Goal: Task Accomplishment & Management: Manage account settings

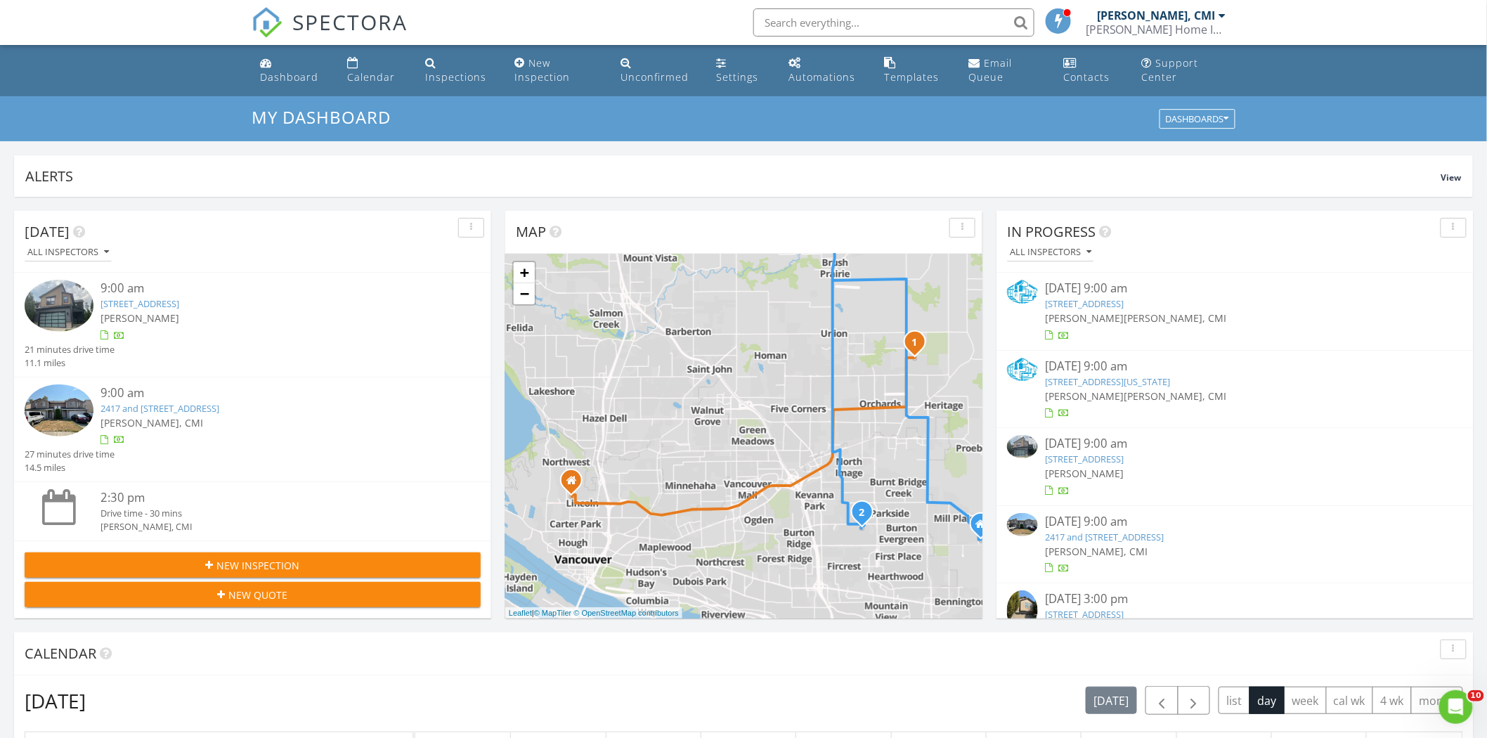
click at [1023, 451] on img at bounding box center [1022, 446] width 31 height 23
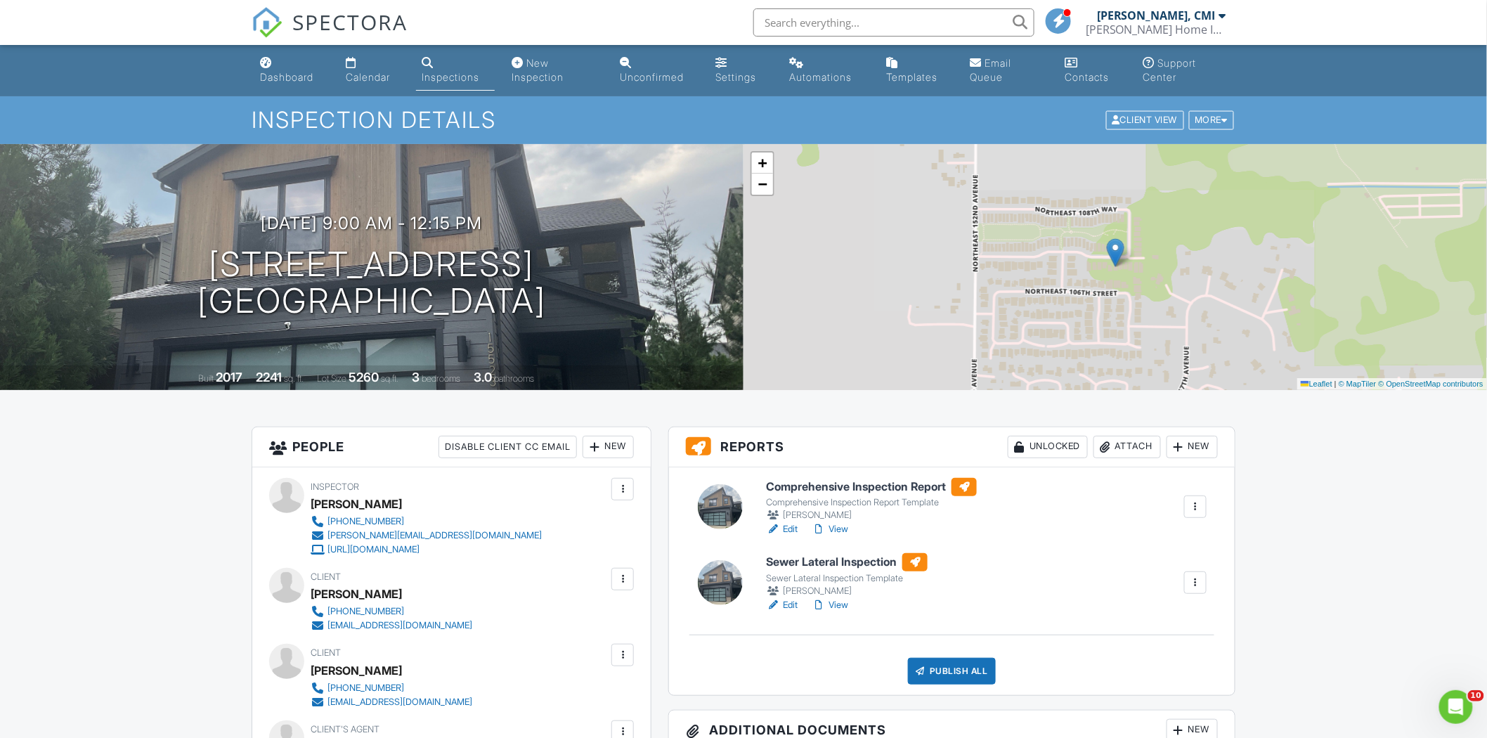
click at [711, 580] on div at bounding box center [720, 582] width 45 height 45
click at [735, 516] on div at bounding box center [720, 506] width 45 height 45
click at [939, 676] on div "Publish All" at bounding box center [952, 671] width 88 height 27
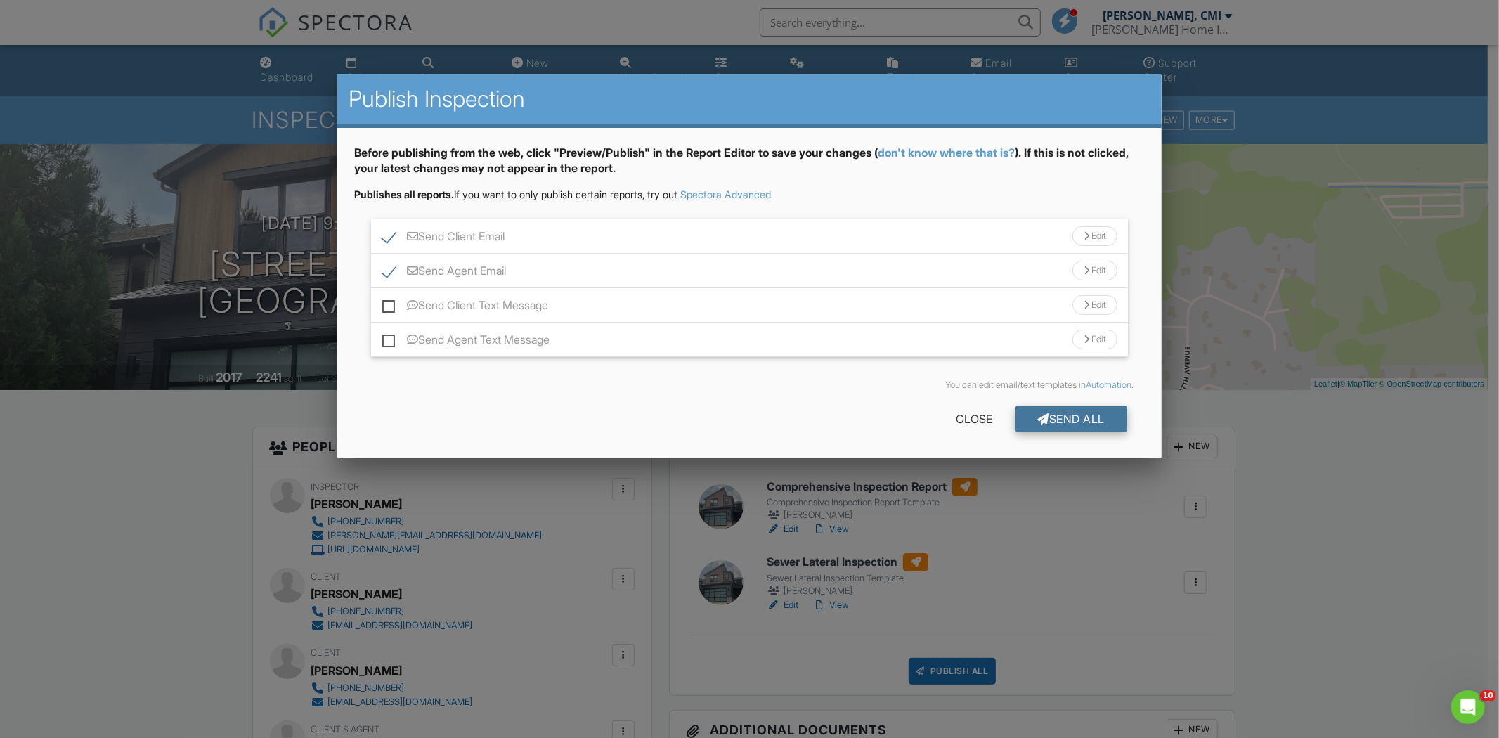
click at [1038, 418] on div at bounding box center [1044, 418] width 12 height 11
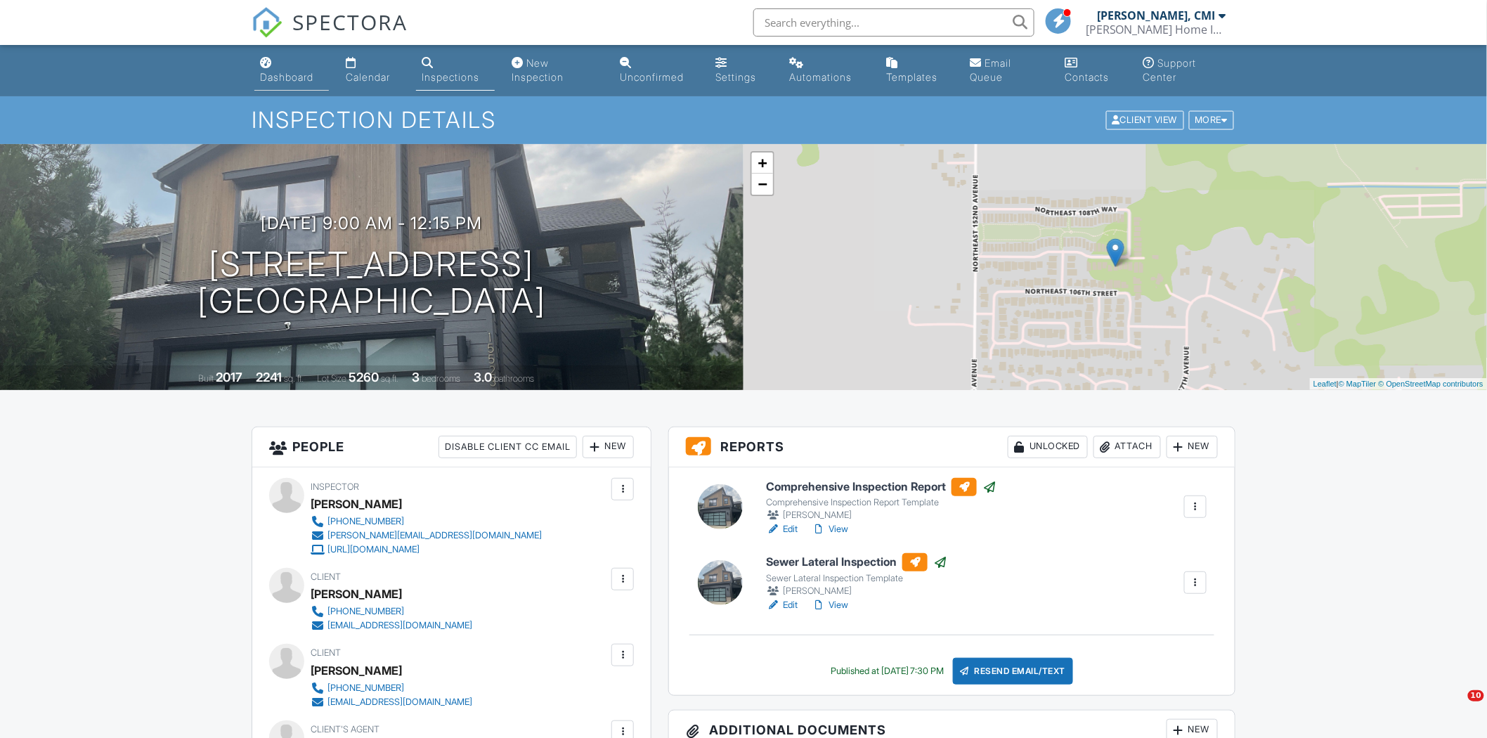
click at [303, 75] on div "Dashboard" at bounding box center [286, 77] width 53 height 12
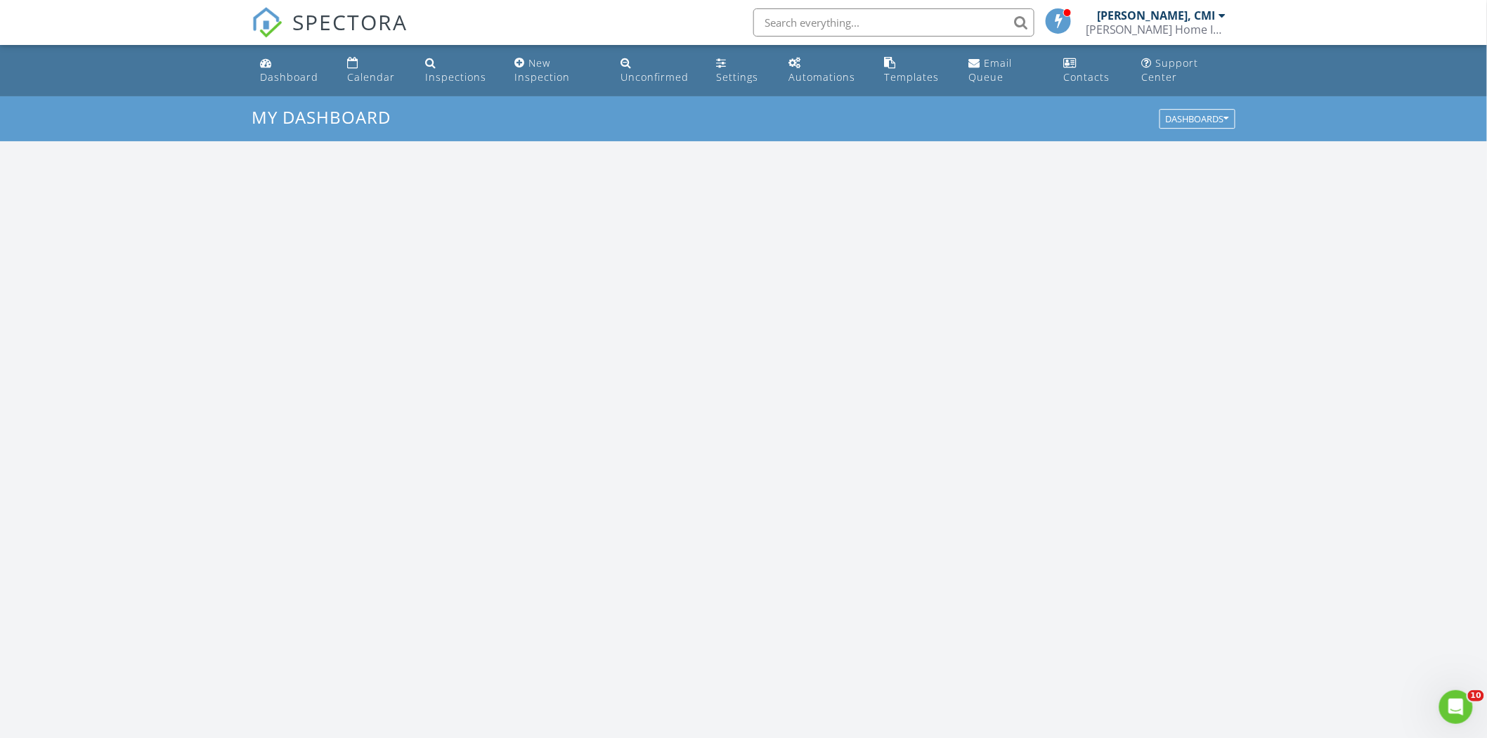
scroll to position [1304, 1513]
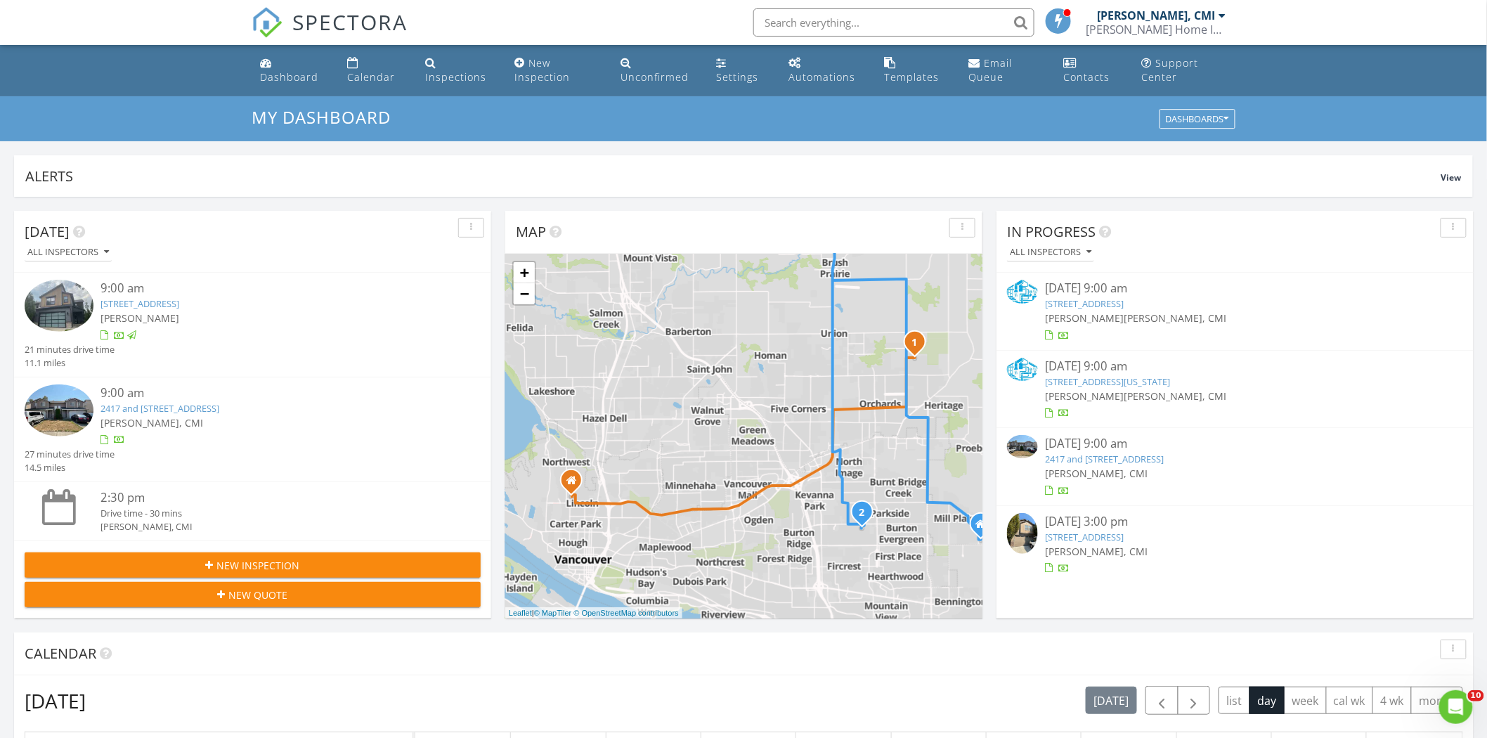
click at [1021, 535] on img at bounding box center [1022, 533] width 31 height 41
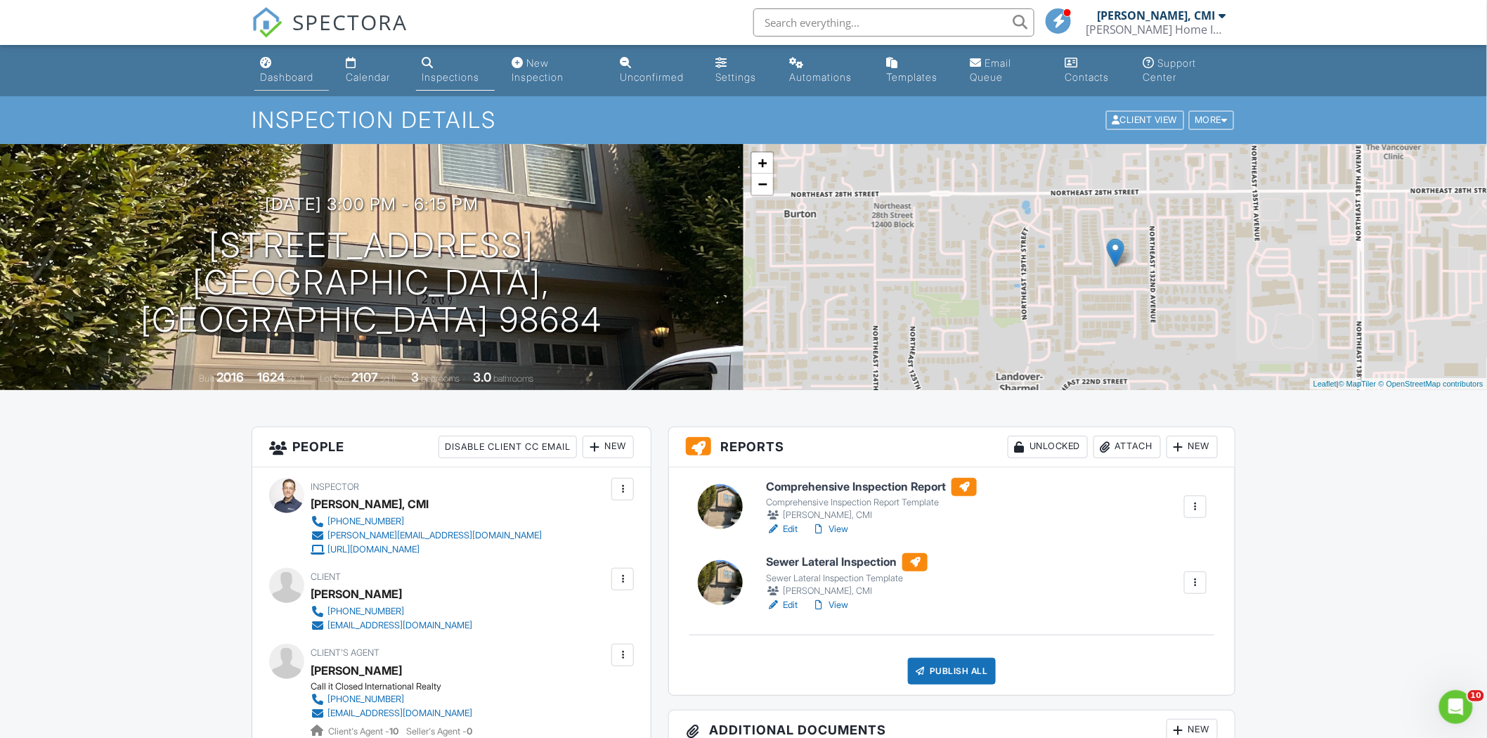
click at [269, 75] on div "Dashboard" at bounding box center [286, 77] width 53 height 12
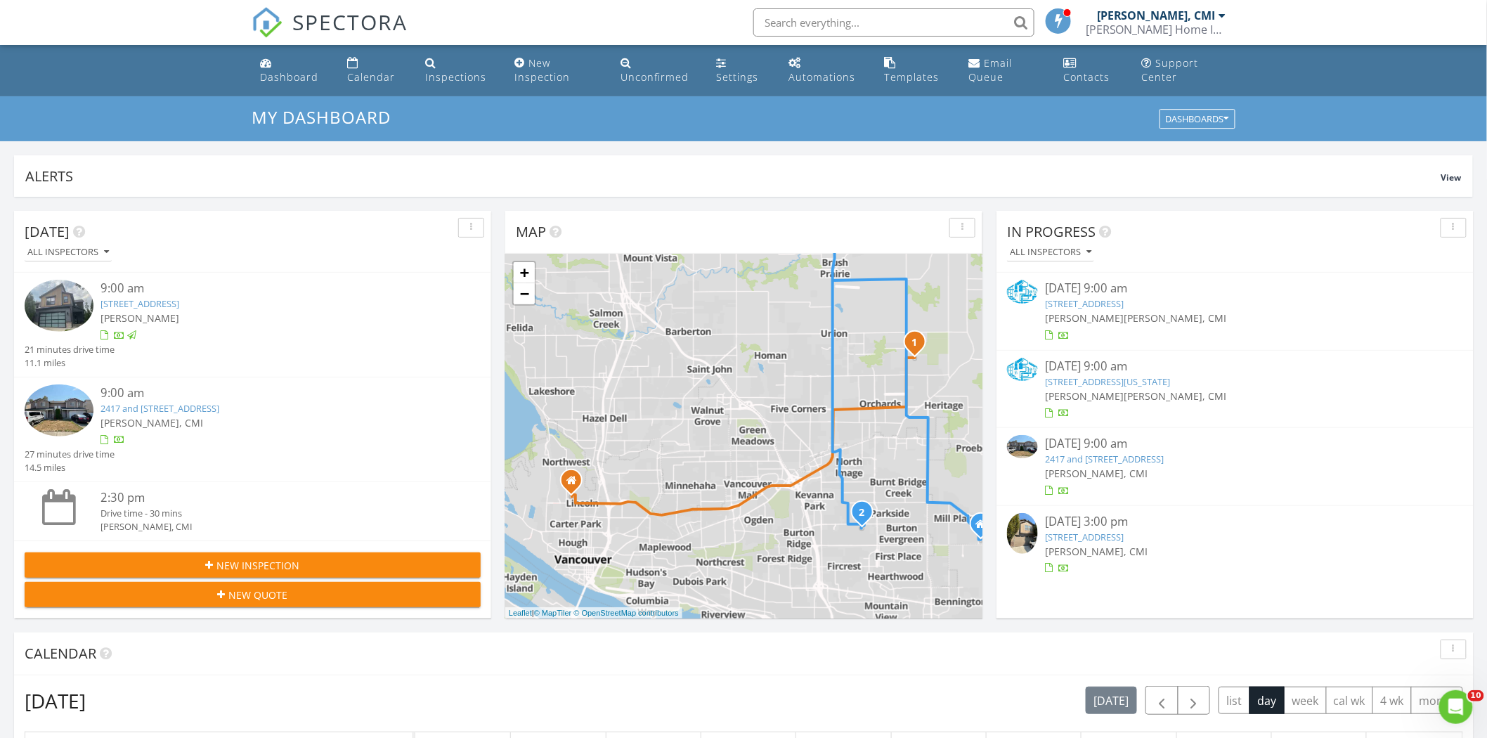
click at [1018, 538] on img at bounding box center [1022, 533] width 31 height 41
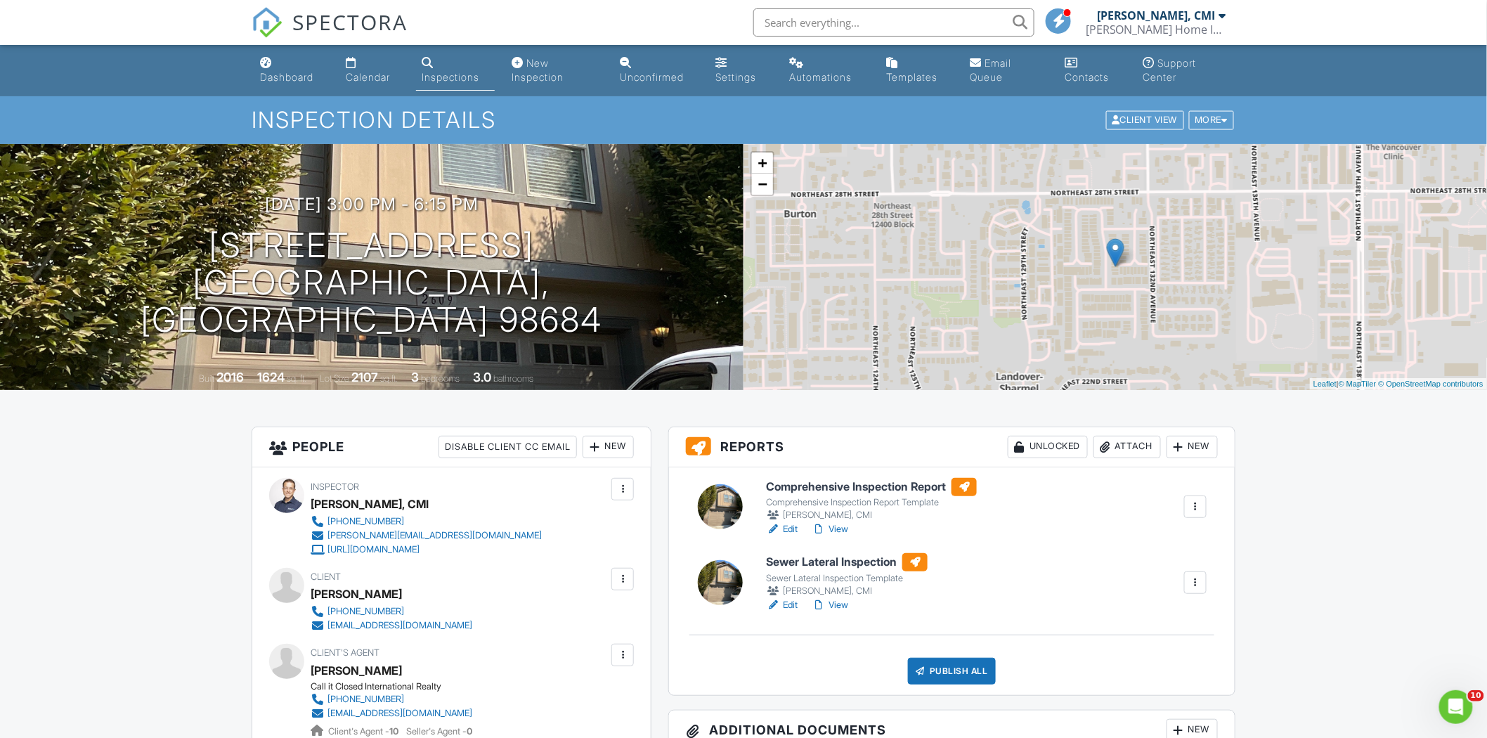
click at [730, 507] on div at bounding box center [720, 506] width 45 height 45
click at [720, 576] on div at bounding box center [720, 582] width 45 height 45
click at [923, 664] on div at bounding box center [920, 671] width 14 height 14
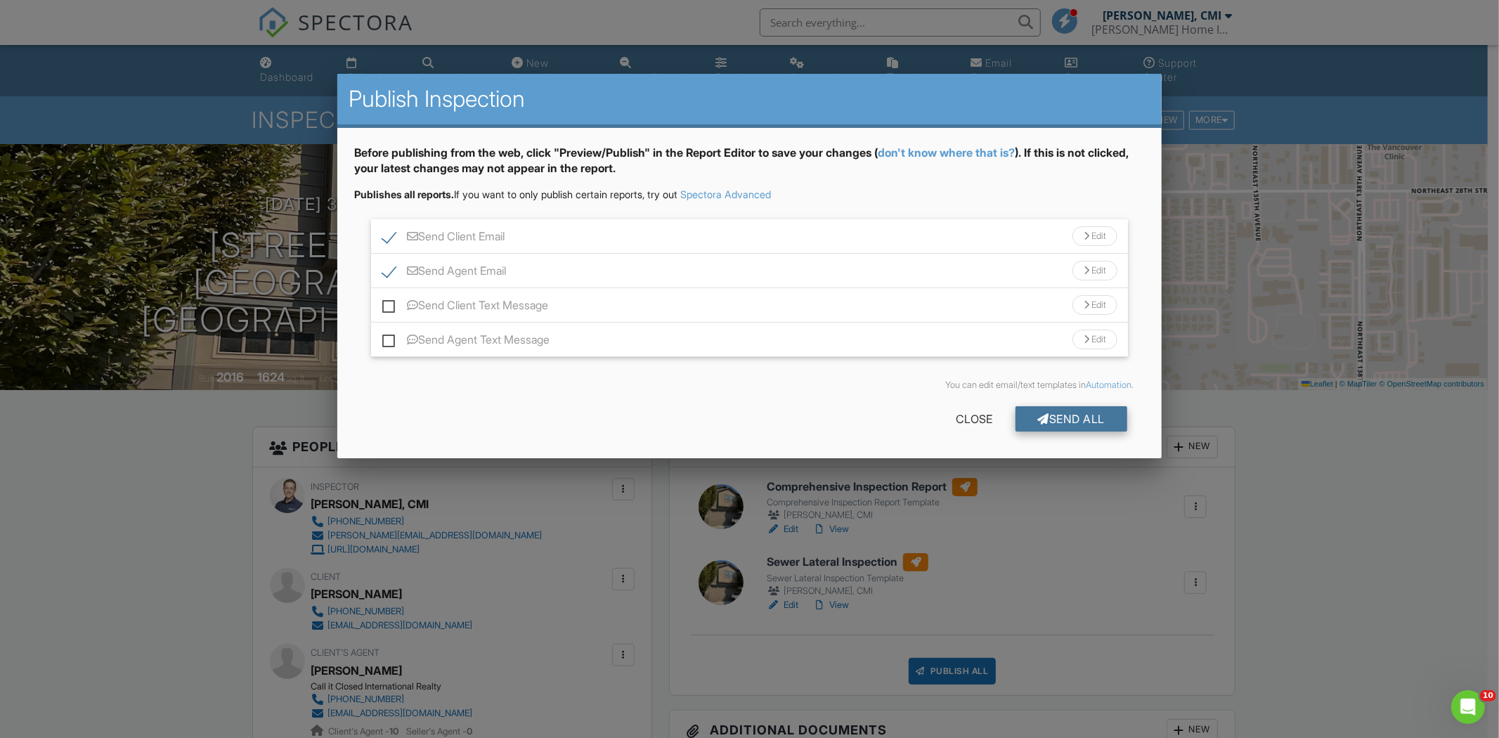
click at [1071, 417] on div "Send All" at bounding box center [1072, 418] width 112 height 25
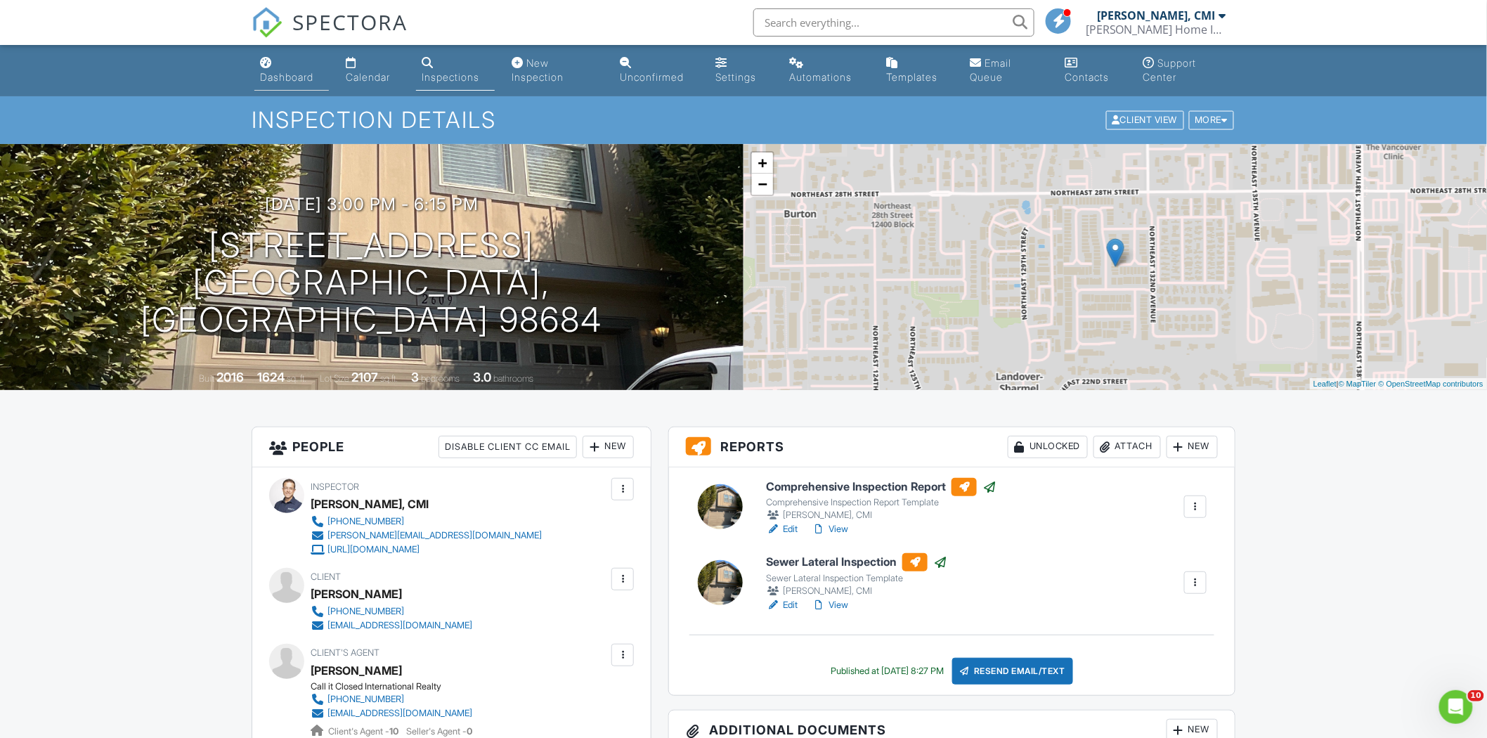
click at [306, 74] on div "Dashboard" at bounding box center [286, 77] width 53 height 12
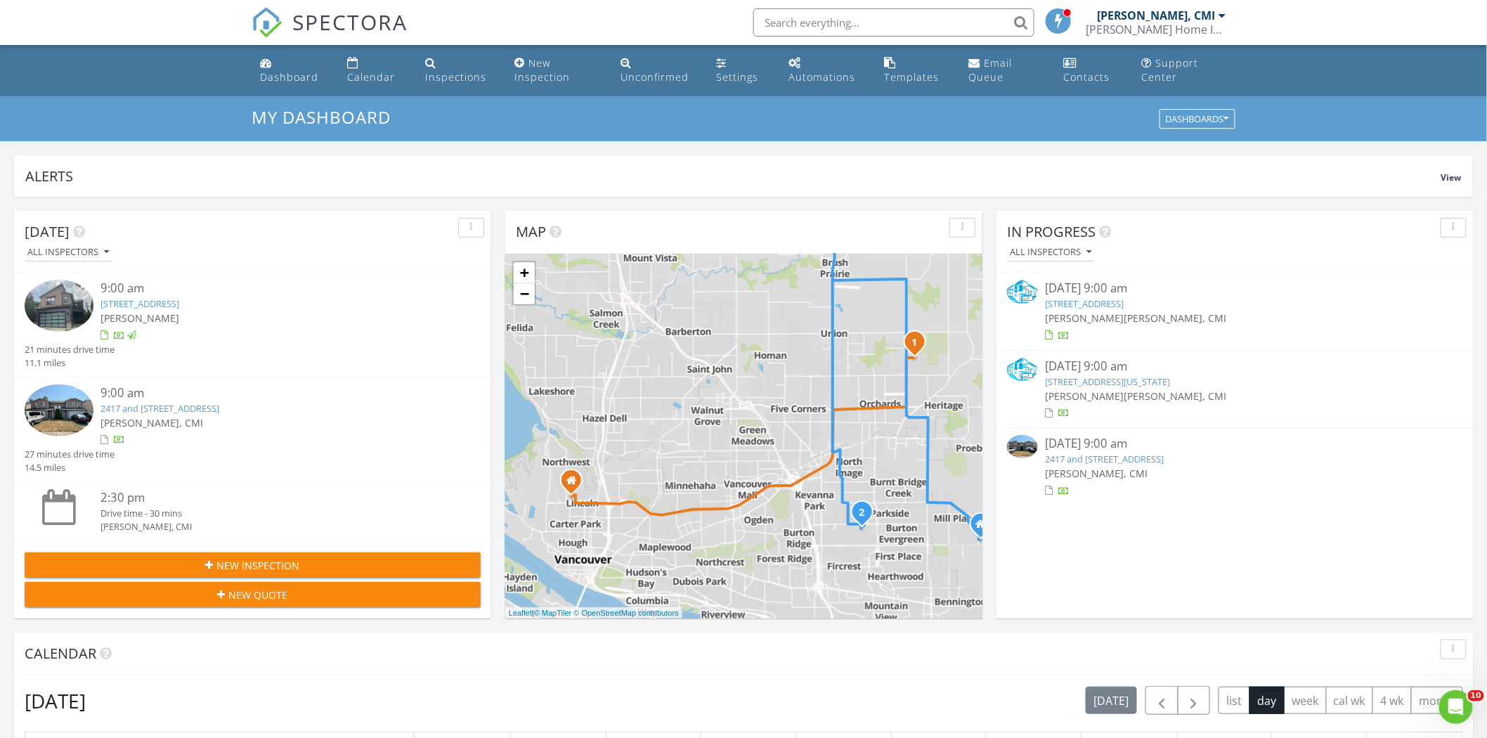
click at [1021, 447] on img at bounding box center [1022, 446] width 31 height 23
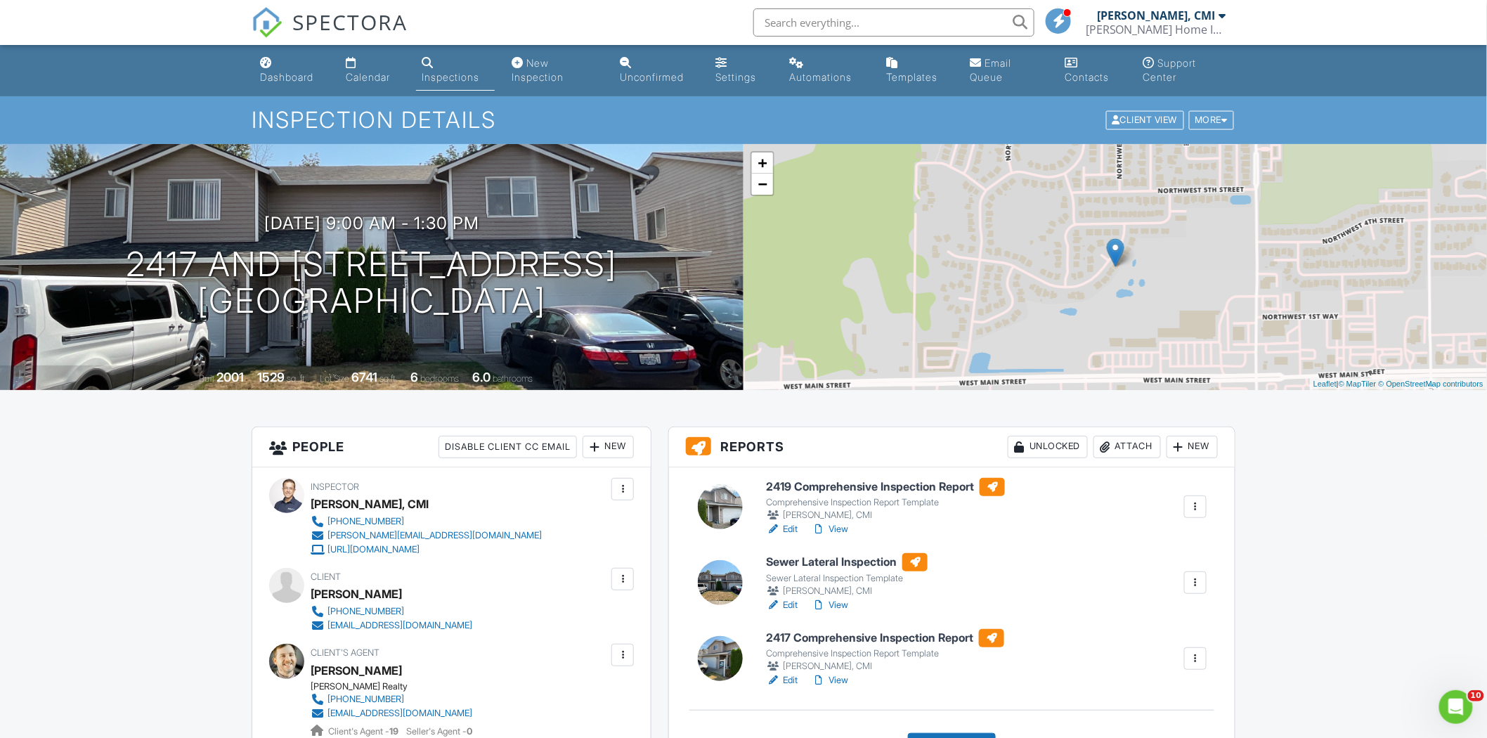
click at [726, 588] on div at bounding box center [720, 582] width 45 height 45
drag, startPoint x: 0, startPoint y: 0, endPoint x: 720, endPoint y: 516, distance: 885.7
click at [720, 516] on div at bounding box center [720, 506] width 45 height 45
click at [722, 517] on div at bounding box center [720, 506] width 45 height 45
click at [722, 650] on div at bounding box center [720, 658] width 45 height 45
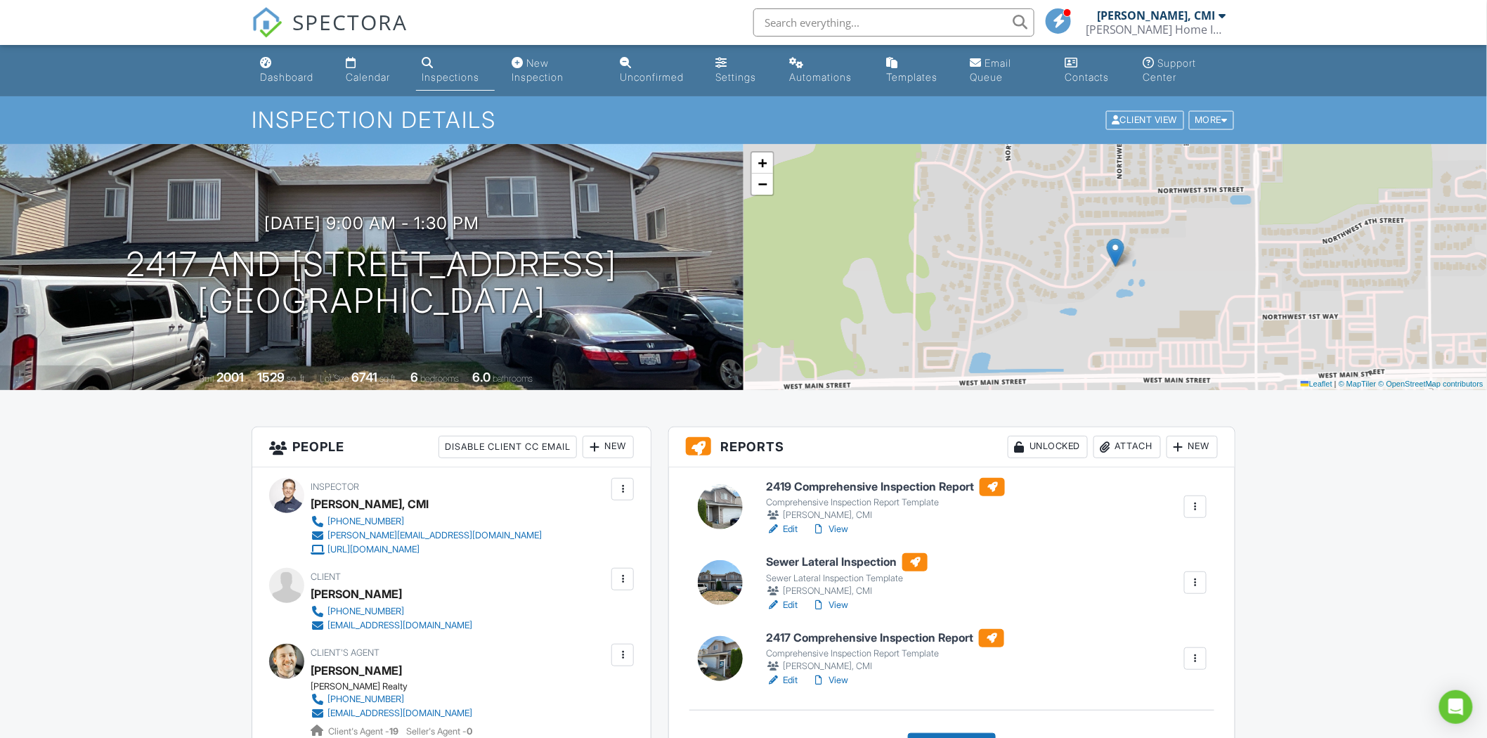
click at [724, 503] on div at bounding box center [720, 506] width 45 height 45
click at [715, 652] on div at bounding box center [720, 658] width 45 height 45
click at [716, 522] on div at bounding box center [720, 506] width 45 height 45
click at [715, 662] on div at bounding box center [720, 658] width 45 height 45
